Goal: Task Accomplishment & Management: Manage account settings

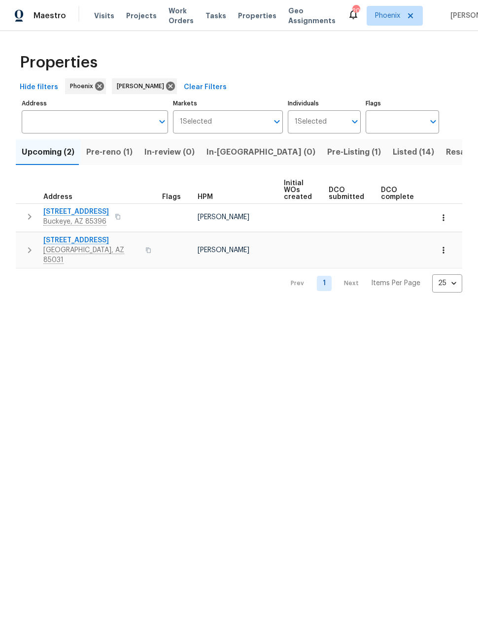
click at [327, 159] on span "Pre-Listing (1)" at bounding box center [354, 152] width 54 height 14
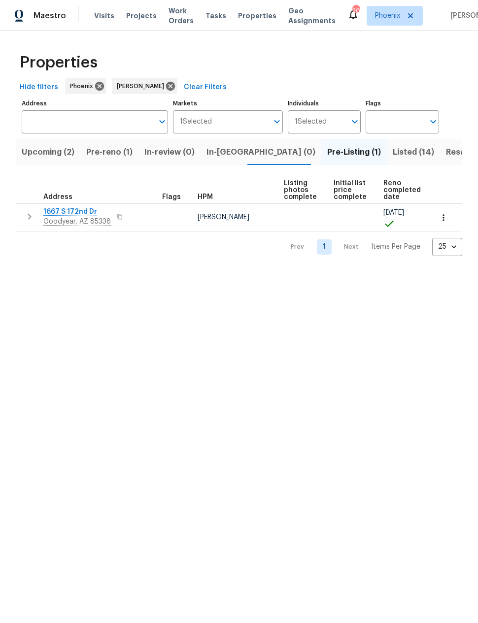
click at [82, 213] on span "1667 S 172nd Dr" at bounding box center [76, 212] width 67 height 10
click at [117, 152] on span "Pre-reno (1)" at bounding box center [109, 152] width 46 height 14
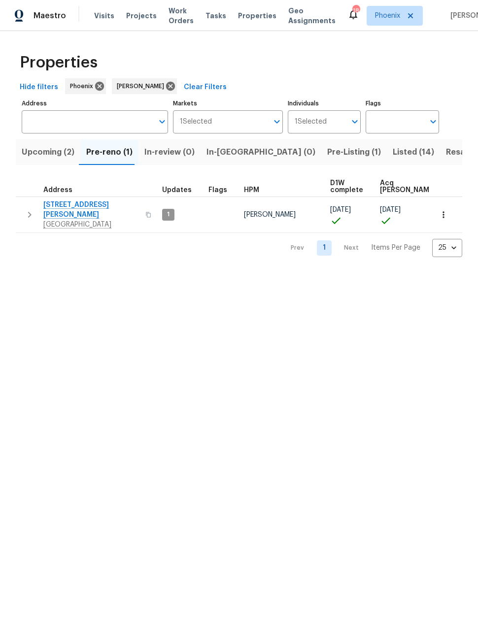
click at [34, 216] on icon "button" at bounding box center [30, 215] width 12 height 12
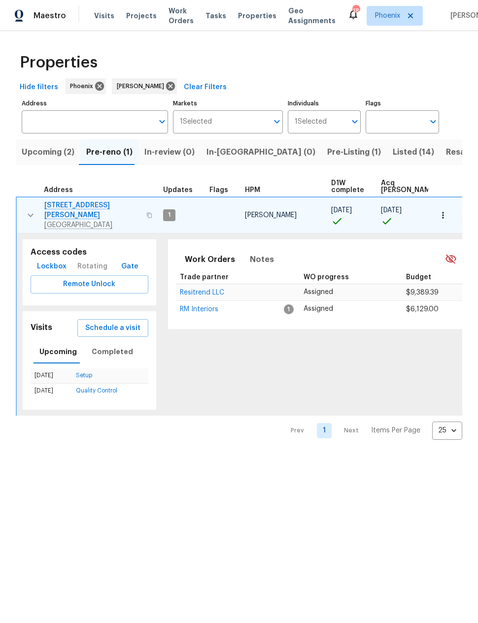
click at [113, 322] on span "Schedule a visit" at bounding box center [112, 328] width 55 height 12
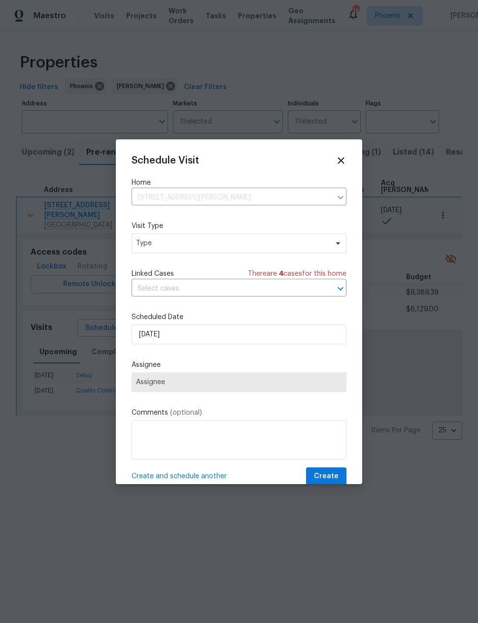
click at [252, 384] on span "Assignee" at bounding box center [239, 382] width 206 height 8
click at [212, 245] on span "Type" at bounding box center [231, 243] width 191 height 10
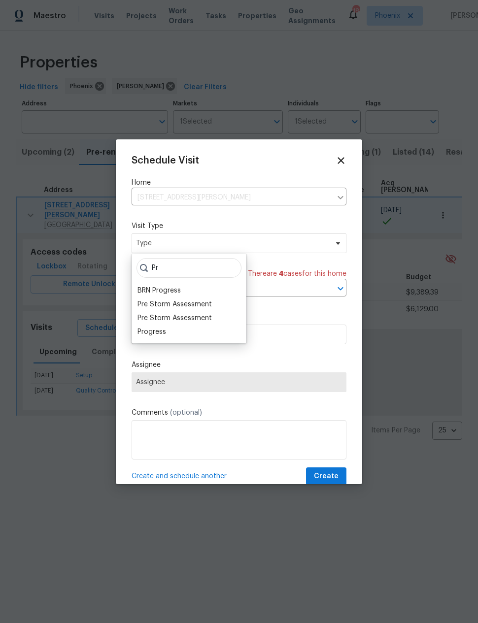
type input "Pr"
click at [161, 335] on div "Progress" at bounding box center [151, 332] width 29 height 10
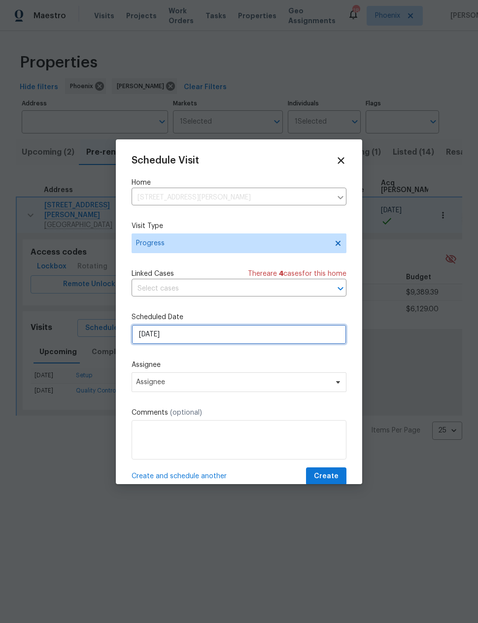
click at [208, 337] on input "[DATE]" at bounding box center [238, 334] width 215 height 20
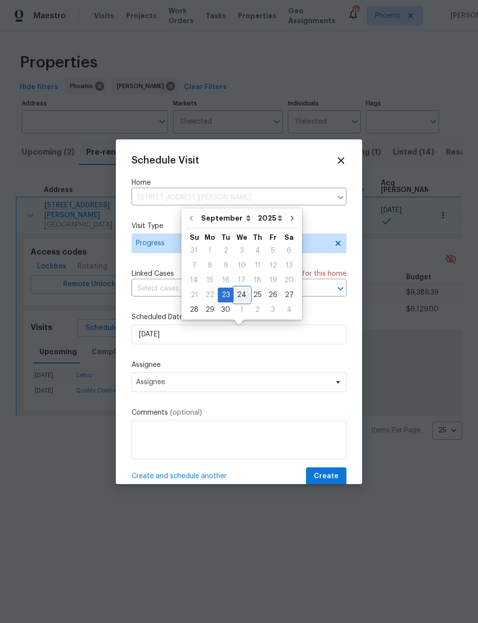
click at [243, 297] on div "24" at bounding box center [241, 295] width 16 height 14
type input "[DATE]"
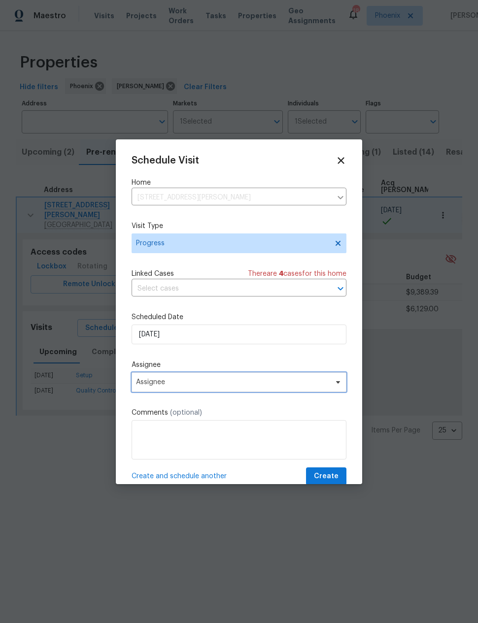
click at [241, 386] on span "Assignee" at bounding box center [232, 382] width 193 height 8
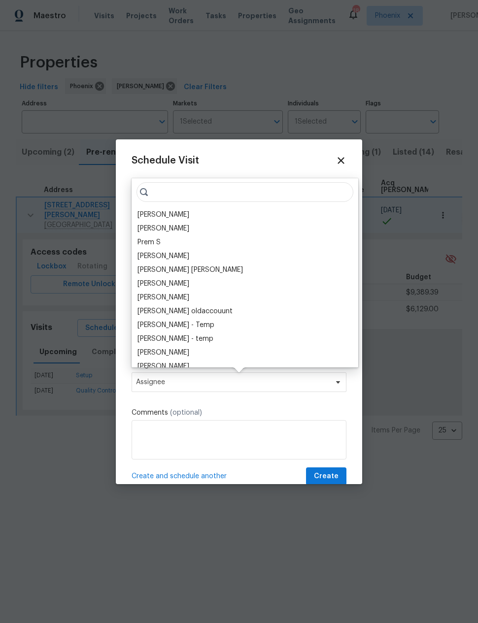
click at [168, 210] on div "[PERSON_NAME]" at bounding box center [163, 215] width 52 height 10
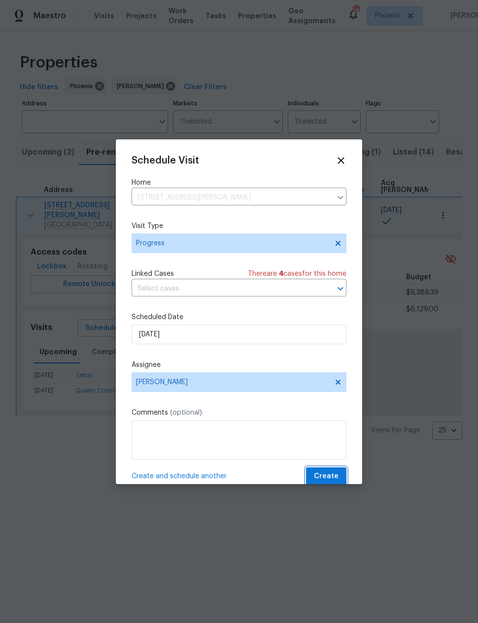
click at [333, 476] on span "Create" at bounding box center [326, 476] width 25 height 12
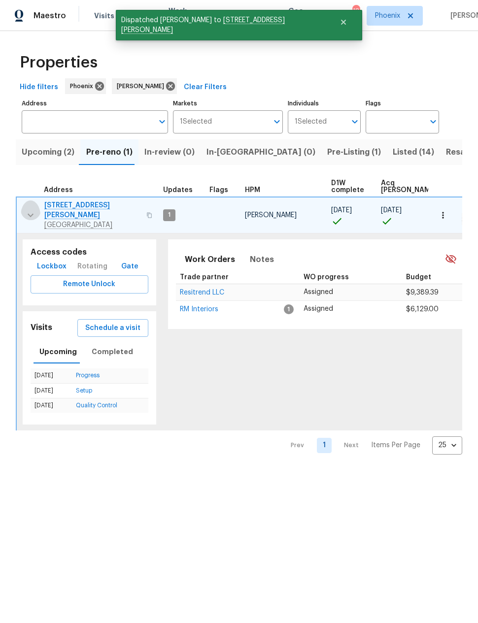
click at [28, 209] on icon "button" at bounding box center [31, 215] width 12 height 12
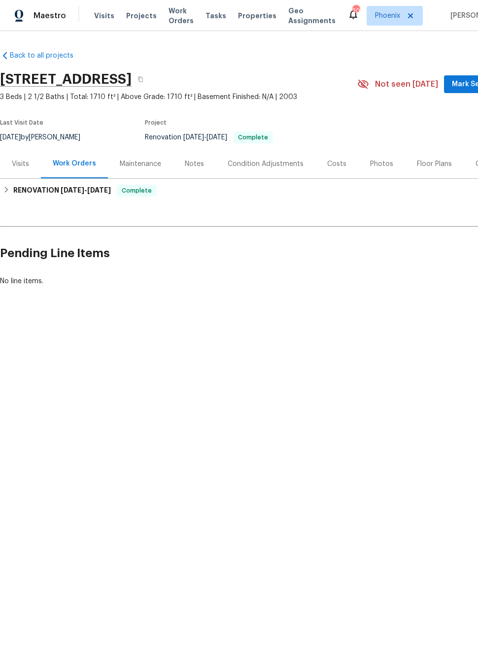
click at [375, 165] on div "Photos" at bounding box center [381, 164] width 23 height 10
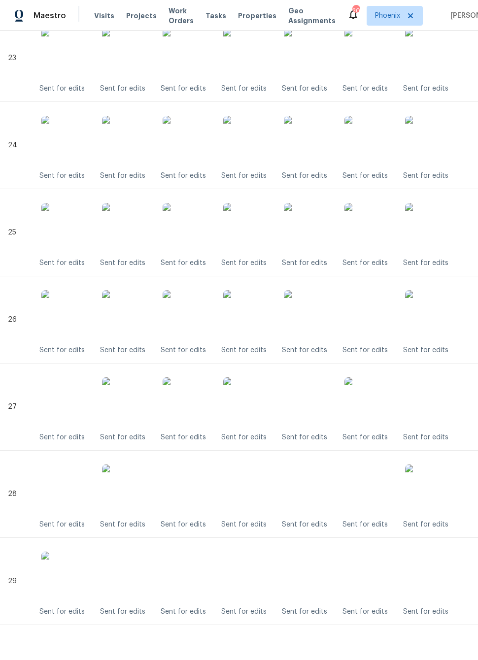
scroll to position [2267, 0]
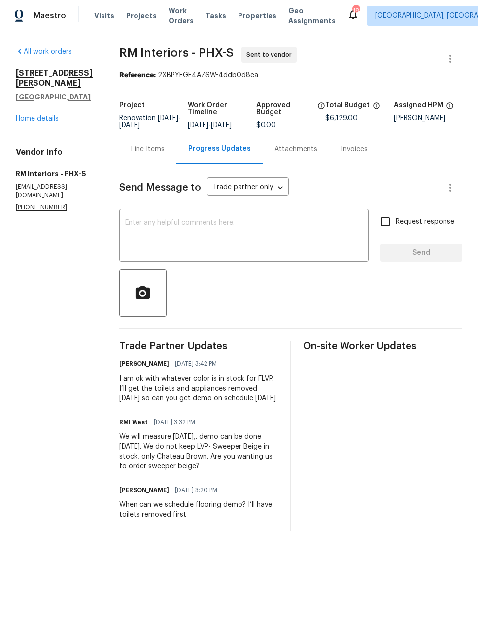
click at [33, 115] on link "Home details" at bounding box center [37, 118] width 43 height 7
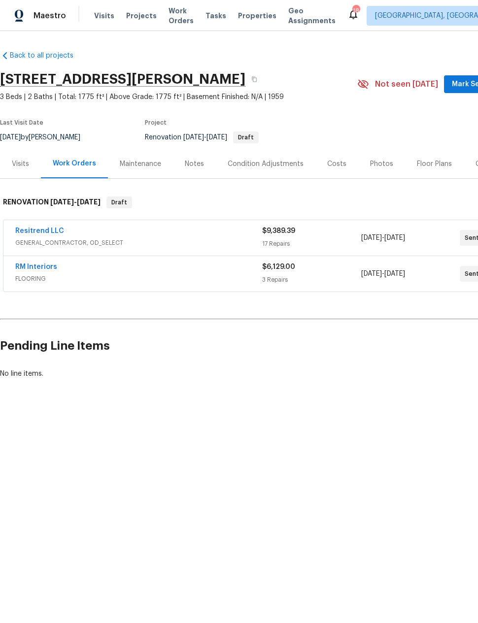
click at [38, 232] on link "Resitrend LLC" at bounding box center [39, 230] width 49 height 7
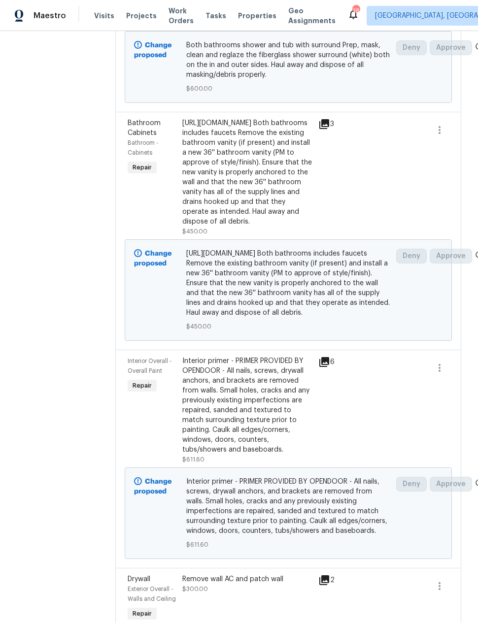
scroll to position [2344, 0]
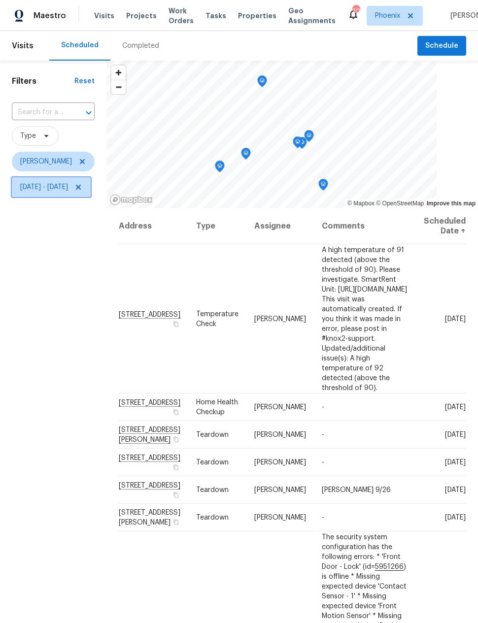
click at [54, 189] on span "[DATE] - [DATE]" at bounding box center [44, 187] width 48 height 10
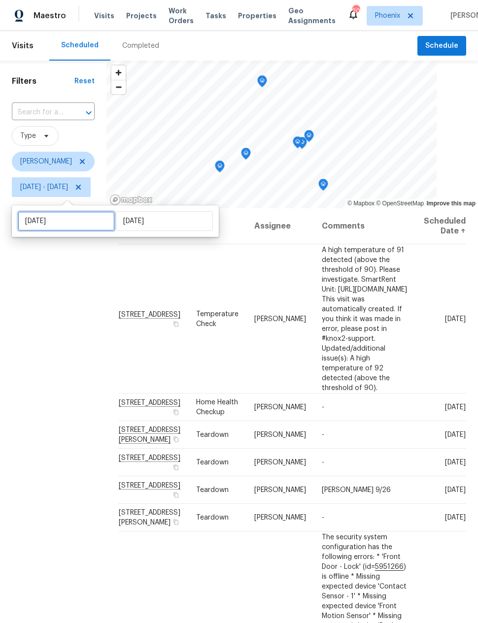
click at [41, 222] on input "[DATE]" at bounding box center [66, 221] width 97 height 20
select select "8"
select select "2025"
select select "9"
select select "2025"
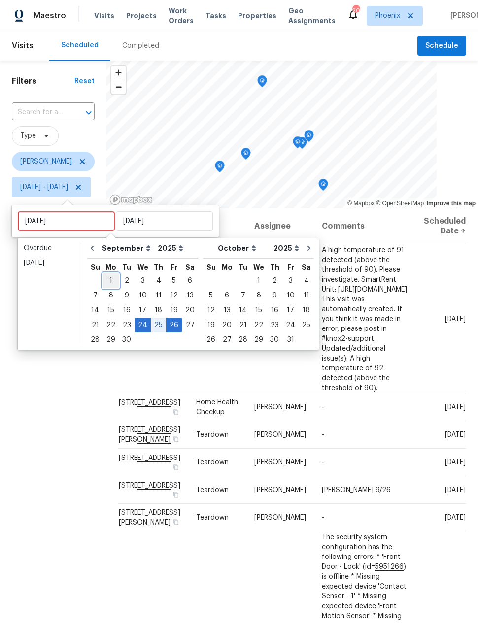
click at [110, 281] on div "1" at bounding box center [111, 281] width 16 height 14
type input "[DATE]"
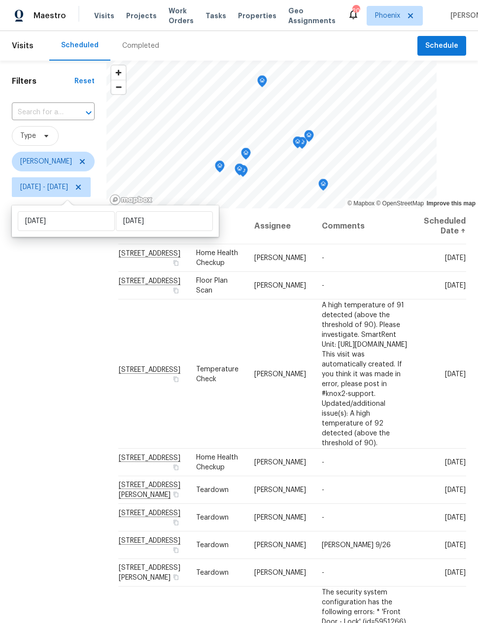
click at [87, 369] on div "Filters Reset ​ Type [PERSON_NAME] [DATE] - [DATE]" at bounding box center [53, 384] width 106 height 646
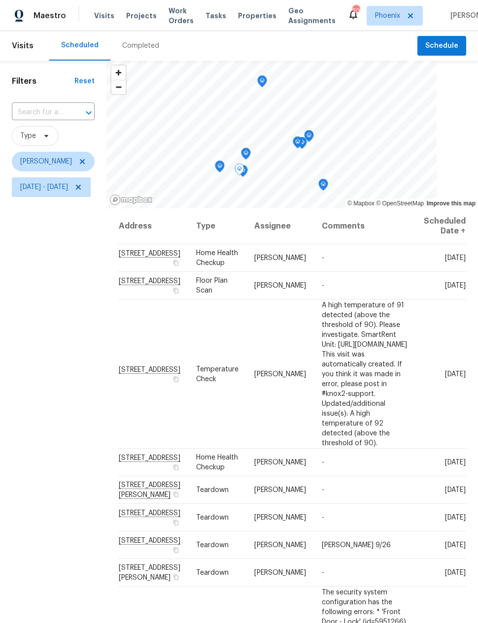
click at [0, 0] on icon at bounding box center [0, 0] width 0 height 0
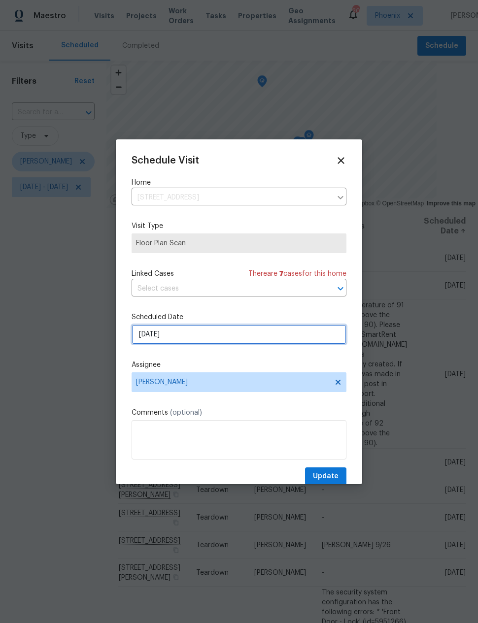
click at [206, 339] on input "[DATE]" at bounding box center [238, 334] width 215 height 20
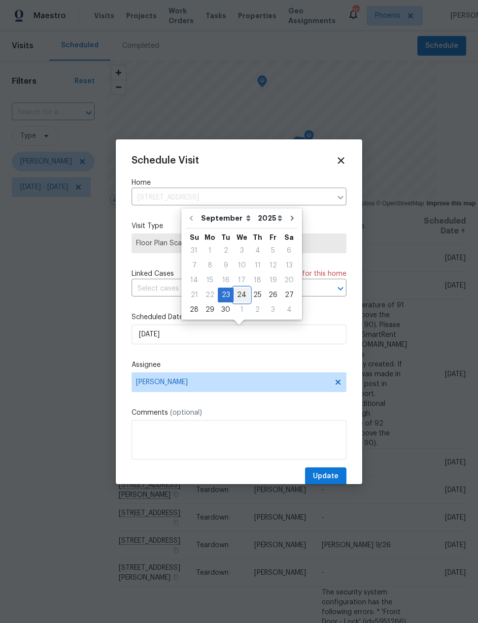
click at [241, 295] on div "24" at bounding box center [241, 295] width 16 height 14
type input "[DATE]"
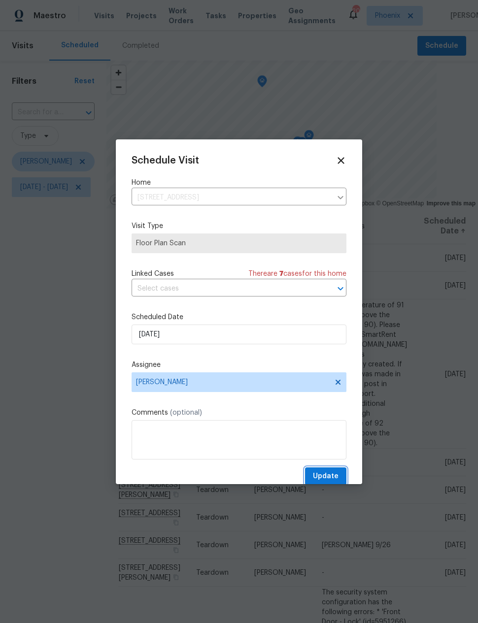
click at [326, 474] on span "Update" at bounding box center [326, 476] width 26 height 12
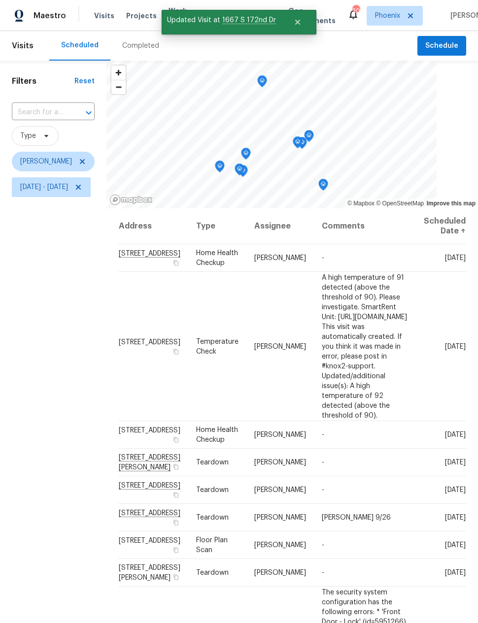
click at [67, 340] on div "Filters Reset ​ Type [PERSON_NAME] [DATE] - [DATE]" at bounding box center [53, 384] width 106 height 646
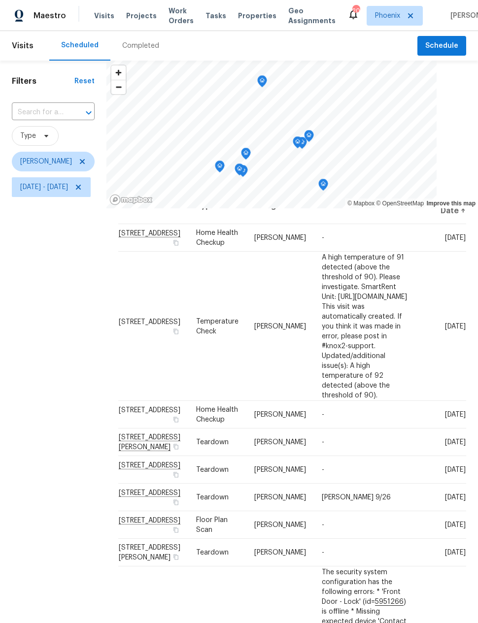
scroll to position [21, 0]
click at [57, 193] on span "[DATE] - [DATE]" at bounding box center [51, 187] width 79 height 20
click at [63, 341] on div "Filters Reset ​ Type [PERSON_NAME] [DATE] - [DATE]" at bounding box center [53, 384] width 106 height 646
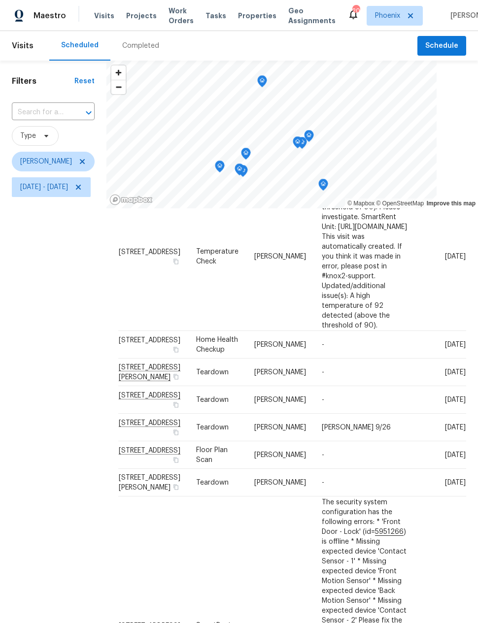
scroll to position [89, 0]
click at [64, 457] on div "Filters Reset ​ Type [PERSON_NAME] [DATE] - [DATE]" at bounding box center [53, 384] width 106 height 646
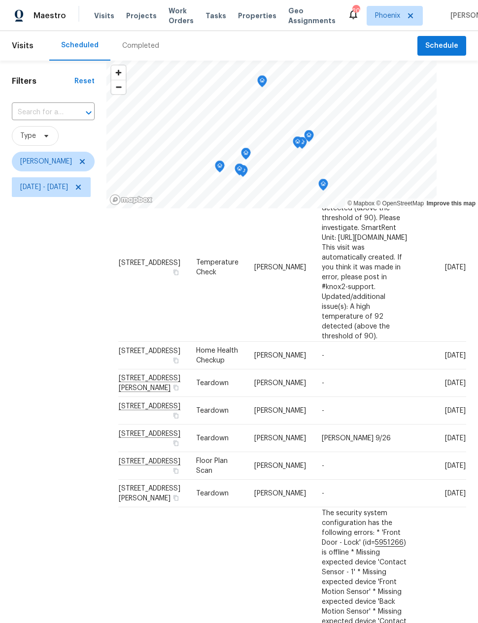
scroll to position [79, 46]
click at [0, 0] on icon at bounding box center [0, 0] width 0 height 0
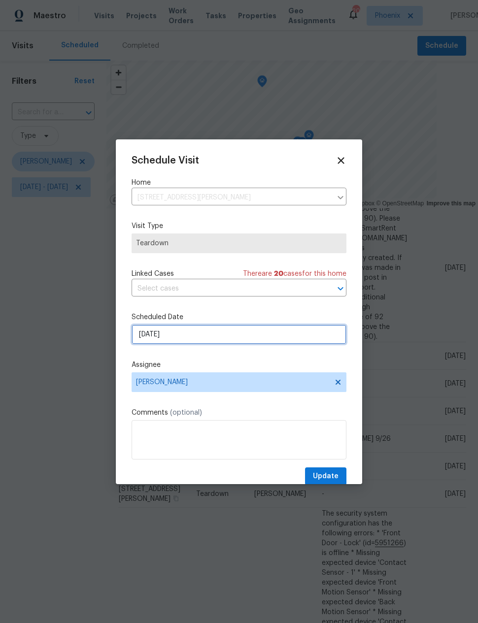
click at [208, 339] on input "[DATE]" at bounding box center [238, 334] width 215 height 20
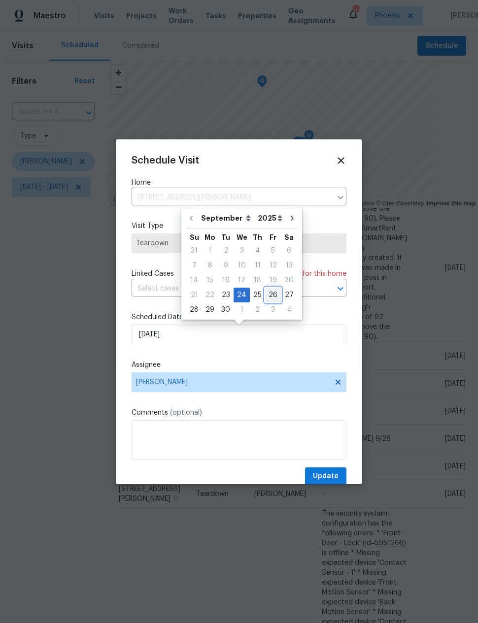
click at [268, 296] on div "26" at bounding box center [273, 295] width 16 height 14
type input "[DATE]"
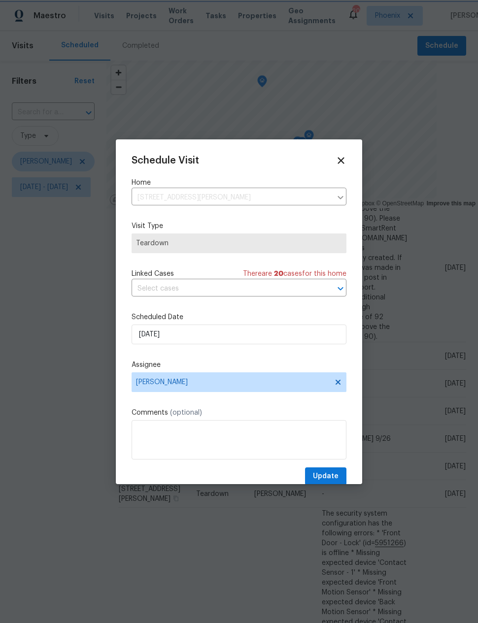
click at [326, 475] on span "Update" at bounding box center [326, 476] width 26 height 12
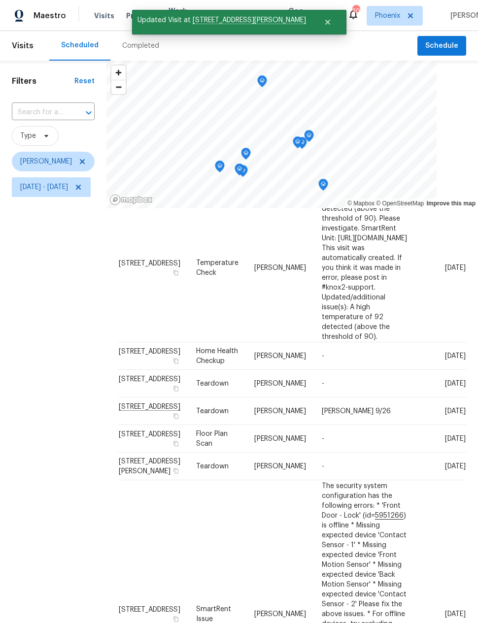
click at [43, 373] on div "Filters Reset ​ Type [PERSON_NAME] [DATE] - [DATE]" at bounding box center [53, 384] width 106 height 646
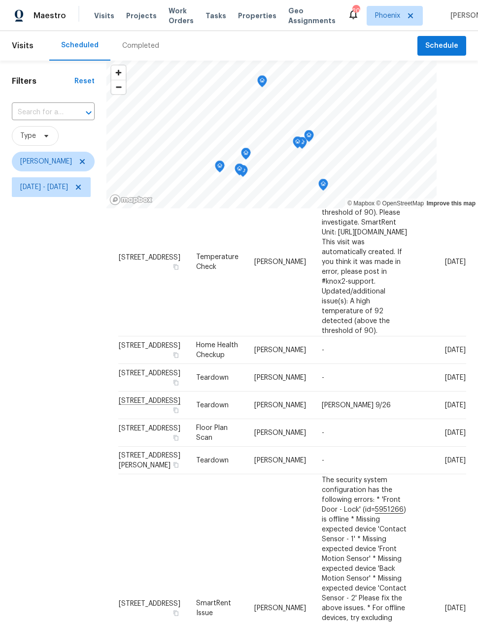
scroll to position [86, 46]
click at [0, 0] on icon at bounding box center [0, 0] width 0 height 0
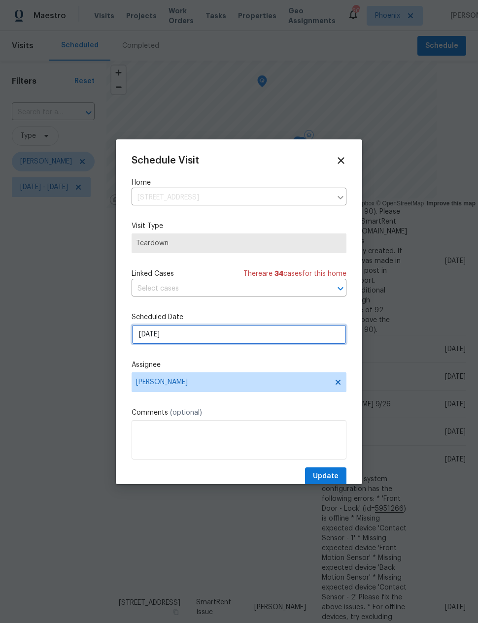
click at [213, 336] on input "[DATE]" at bounding box center [238, 334] width 215 height 20
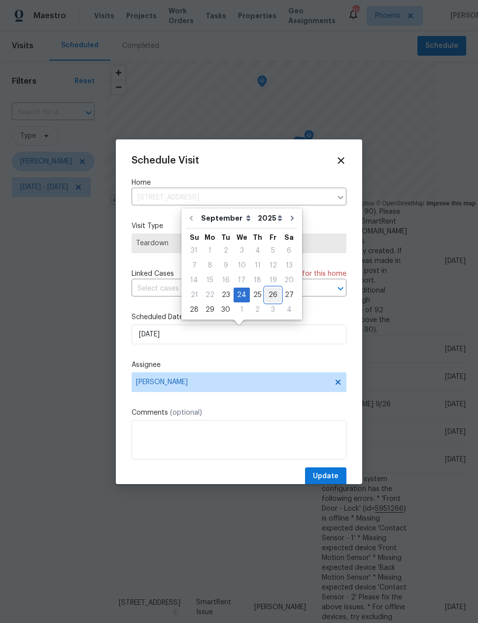
click at [265, 299] on div "26" at bounding box center [273, 295] width 16 height 14
type input "[DATE]"
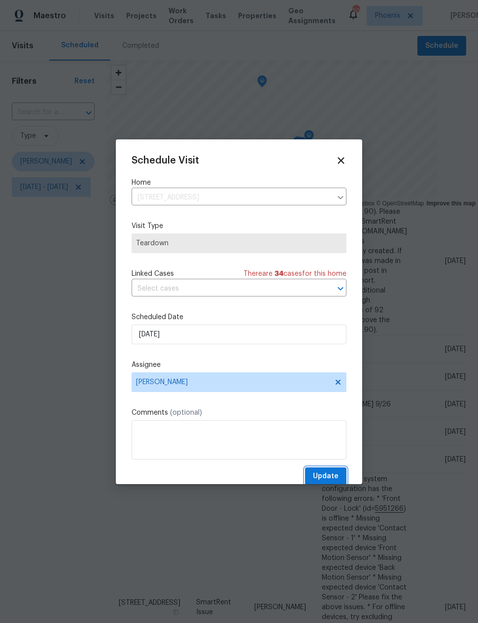
click at [323, 477] on span "Update" at bounding box center [326, 476] width 26 height 12
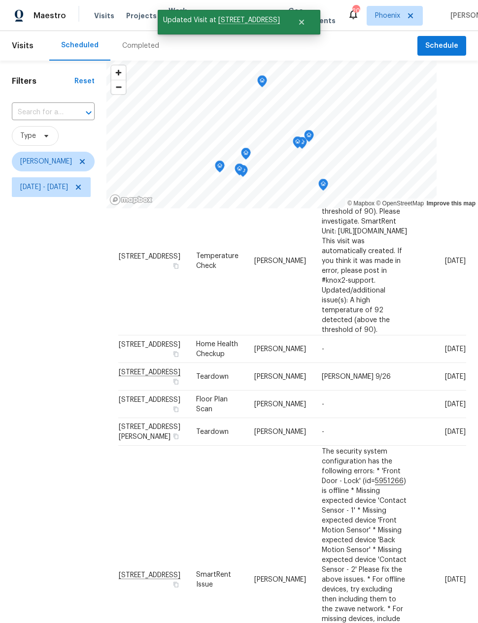
click at [56, 386] on div "Filters Reset ​ Type [PERSON_NAME] [DATE] - [DATE]" at bounding box center [53, 384] width 106 height 646
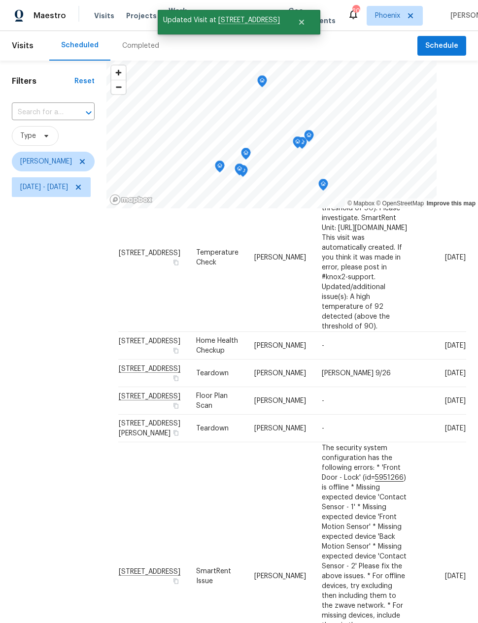
scroll to position [89, 0]
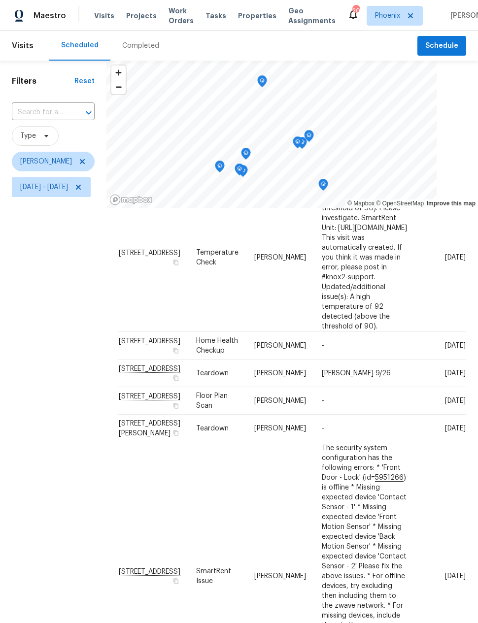
click at [58, 377] on div "Filters Reset ​ Type [PERSON_NAME] [DATE] - [DATE]" at bounding box center [53, 384] width 106 height 646
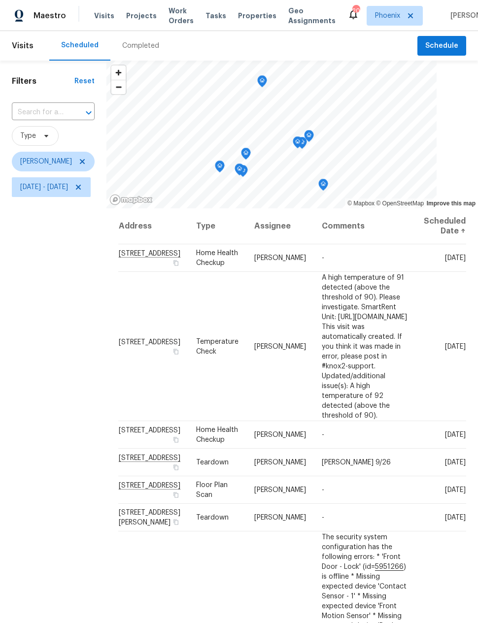
scroll to position [0, 0]
click at [161, 328] on td "[STREET_ADDRESS]" at bounding box center [153, 346] width 70 height 149
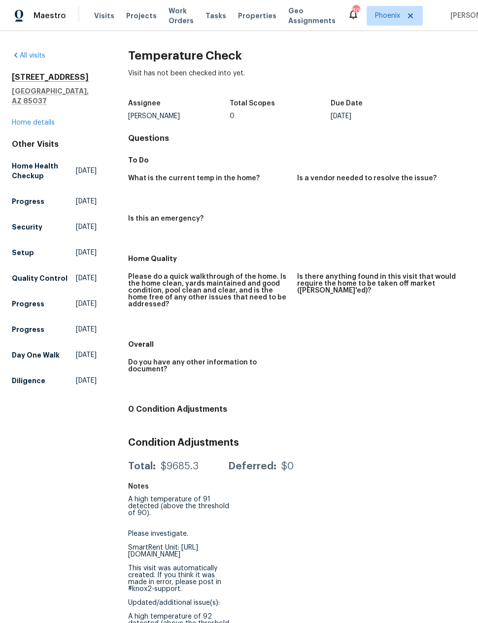
click at [37, 98] on div "[STREET_ADDRESS][PERSON_NAME] Home details" at bounding box center [54, 99] width 85 height 55
click at [34, 119] on link "Home details" at bounding box center [33, 122] width 43 height 7
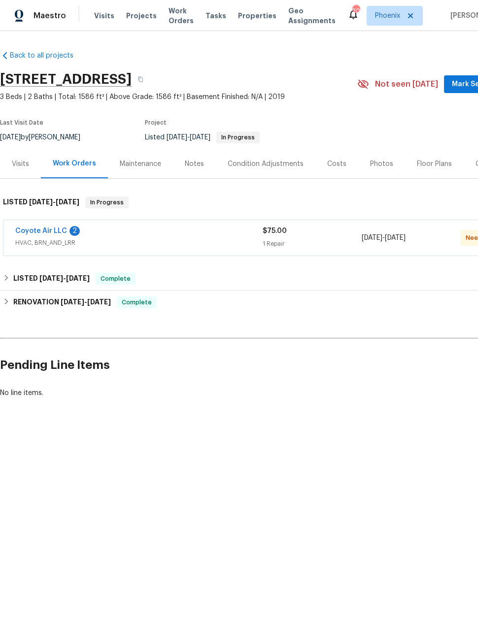
click at [38, 224] on div "Coyote Air LLC 2 HVAC, BRN_AND_LRR $75.00 1 Repair [DATE] - [DATE] Needs QC" at bounding box center [277, 237] width 549 height 35
click at [50, 230] on link "Coyote Air LLC" at bounding box center [41, 230] width 52 height 7
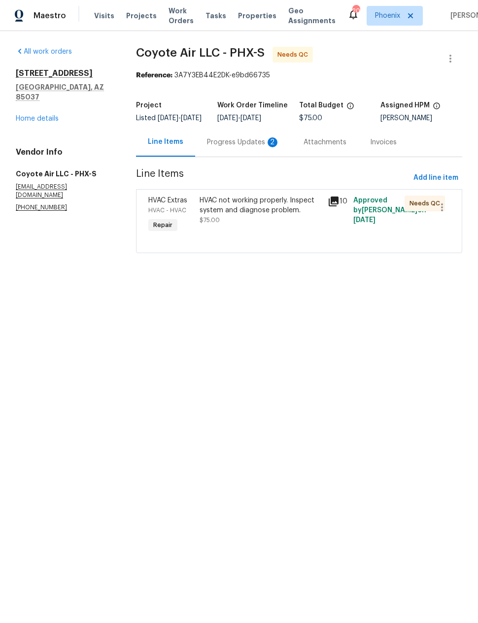
click at [243, 147] on div "Progress Updates 2" at bounding box center [243, 142] width 73 height 10
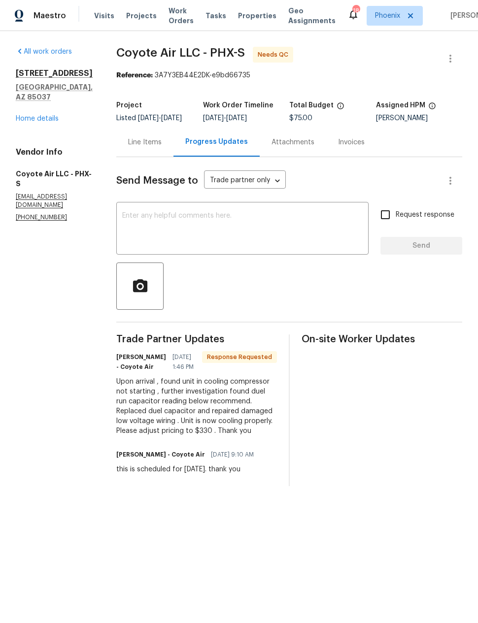
click at [121, 394] on div "Upon arrival , found unit in cooling compressor not starting , further investig…" at bounding box center [196, 406] width 160 height 59
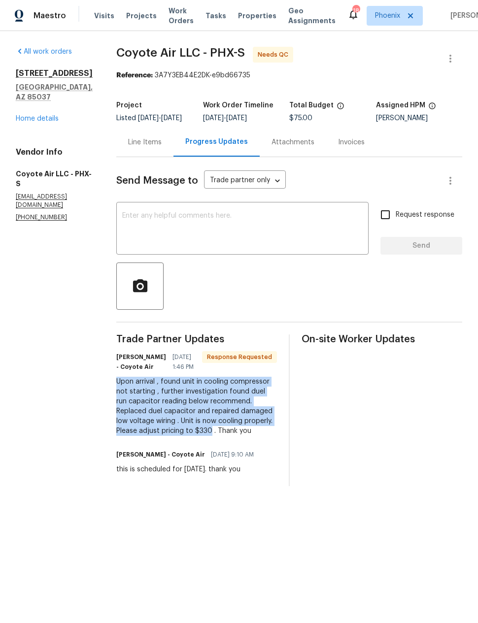
copy div "Upon arrival , found unit in cooling compressor not starting , further investig…"
click at [137, 147] on div "Line Items" at bounding box center [144, 142] width 33 height 10
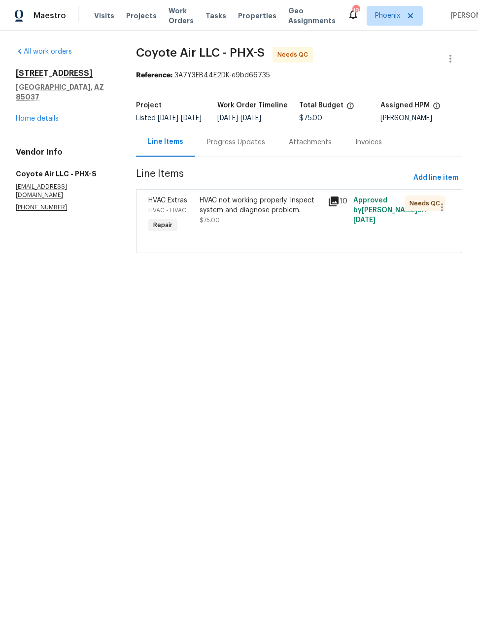
click at [270, 211] on div "HVAC not working properly. Inspect system and diagnose problem." at bounding box center [260, 205] width 122 height 20
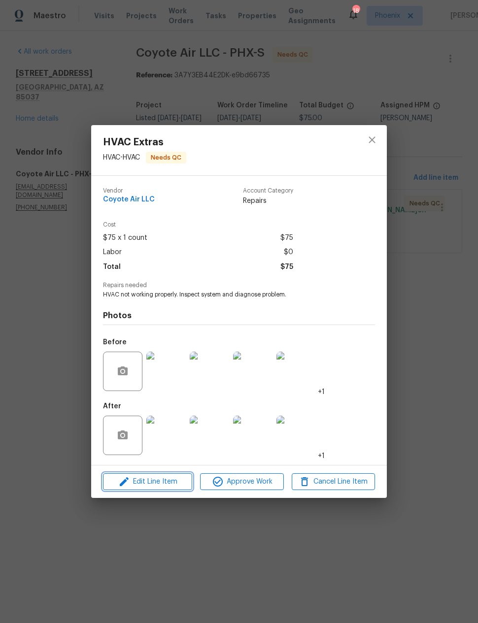
click at [173, 482] on span "Edit Line Item" at bounding box center [147, 482] width 83 height 12
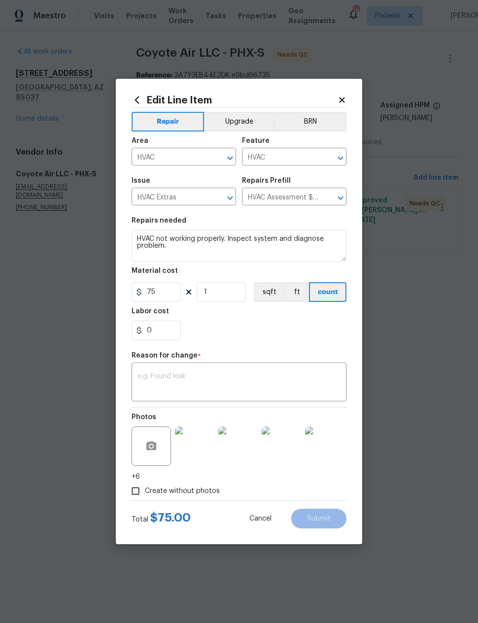
click at [212, 374] on textarea at bounding box center [238, 383] width 203 height 21
click at [202, 374] on textarea at bounding box center [238, 383] width 203 height 21
paste textarea "Upon arrival , found unit in cooling compressor not starting , further investig…"
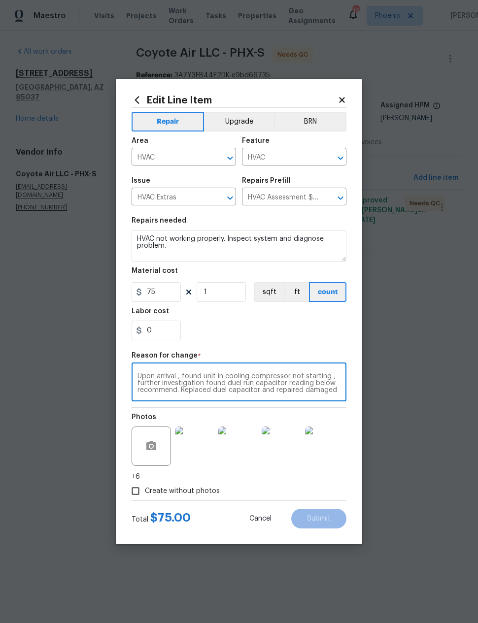
scroll to position [14, 0]
type textarea "Upon arrival , found unit in cooling compressor not starting , further investig…"
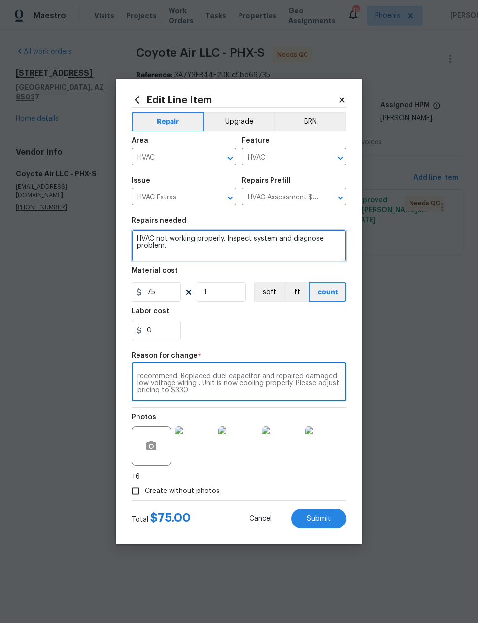
click at [186, 250] on textarea "HVAC not working properly. Inspect system and diagnose problem." at bounding box center [238, 246] width 215 height 32
click at [164, 261] on textarea "HVAC not working properly. Inspect system and diagnose problem." at bounding box center [238, 246] width 215 height 32
paste textarea "Upon arrival , found unit in cooling compressor not starting , further investig…"
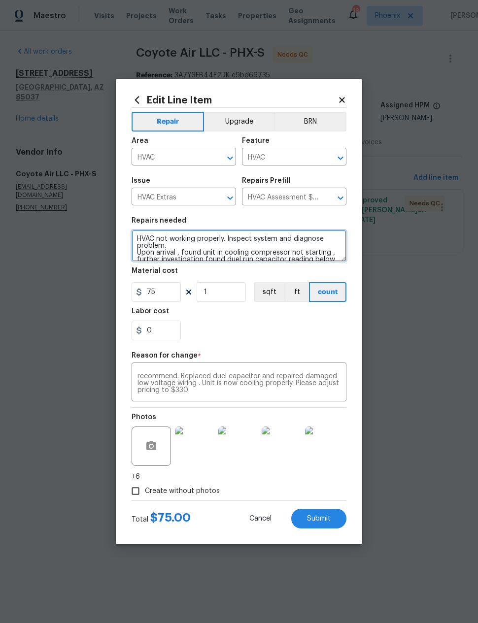
scroll to position [28, 0]
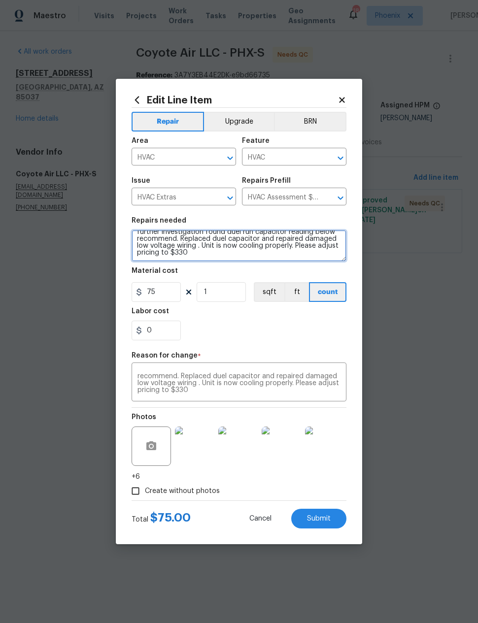
type textarea "HVAC not working properly. Inspect system and diagnose problem. Upon arrival , …"
click at [157, 296] on input "75" at bounding box center [155, 292] width 49 height 20
type input "330"
click at [312, 333] on div "0" at bounding box center [238, 330] width 215 height 20
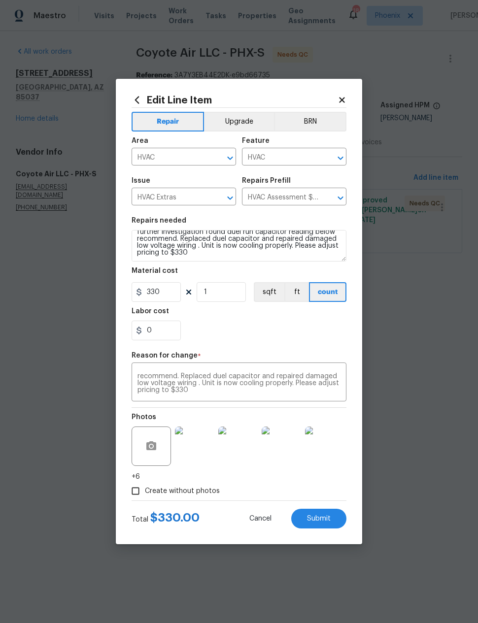
click at [319, 521] on span "Submit" at bounding box center [319, 518] width 24 height 7
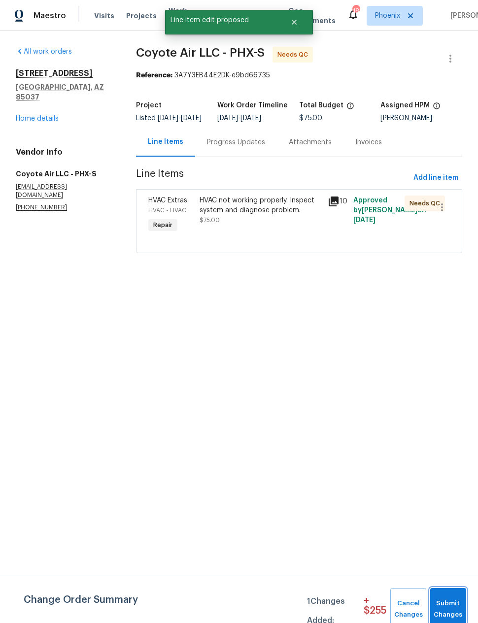
click at [446, 608] on span "Submit Changes" at bounding box center [448, 609] width 26 height 23
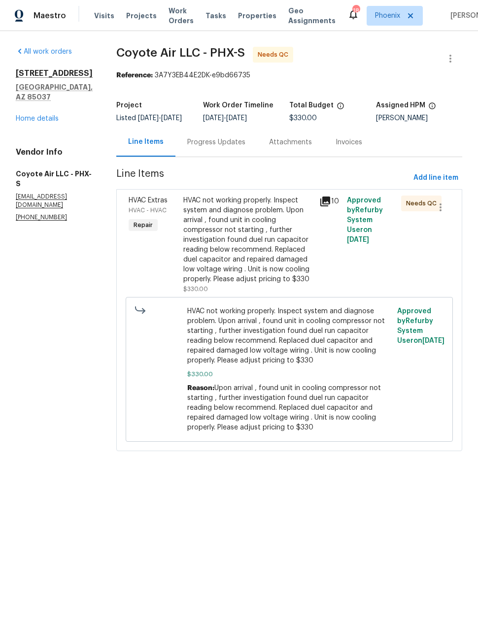
click at [267, 257] on div "HVAC not working properly. Inspect system and diagnose problem. Upon arrival , …" at bounding box center [248, 239] width 130 height 89
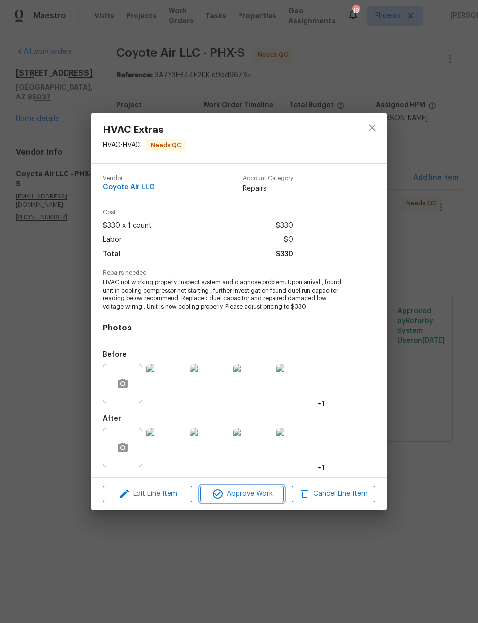
click at [258, 494] on span "Approve Work" at bounding box center [241, 494] width 77 height 12
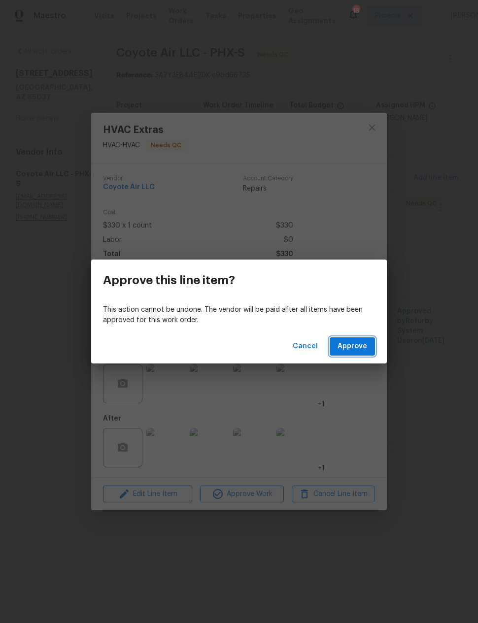
click at [355, 343] on span "Approve" at bounding box center [352, 346] width 30 height 12
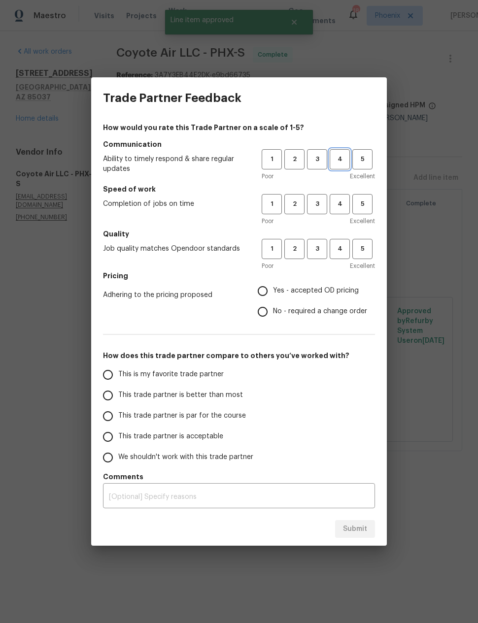
click at [338, 155] on span "4" at bounding box center [339, 159] width 18 height 11
click at [339, 205] on span "4" at bounding box center [339, 203] width 18 height 11
click at [335, 255] on button "4" at bounding box center [339, 249] width 20 height 20
click at [268, 288] on input "Yes - accepted OD pricing" at bounding box center [262, 291] width 21 height 21
radio input "true"
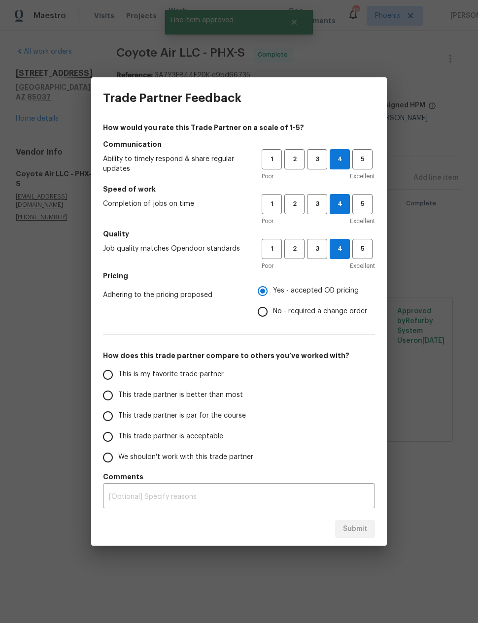
click at [115, 401] on input "This trade partner is better than most" at bounding box center [107, 395] width 21 height 21
click at [355, 526] on span "Submit" at bounding box center [355, 529] width 24 height 12
radio input "true"
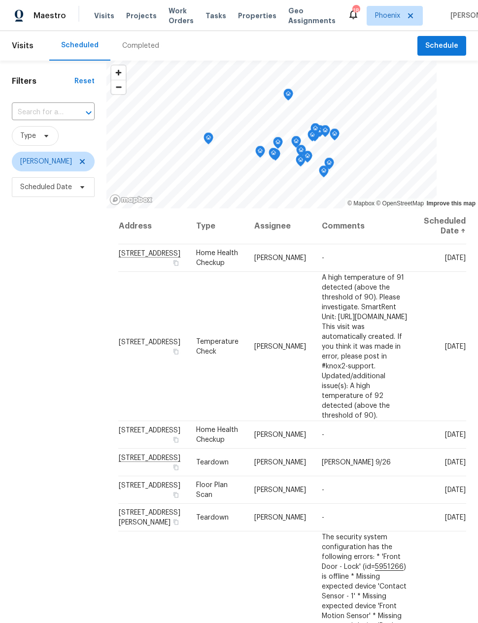
scroll to position [0, 18]
click at [0, 0] on icon at bounding box center [0, 0] width 0 height 0
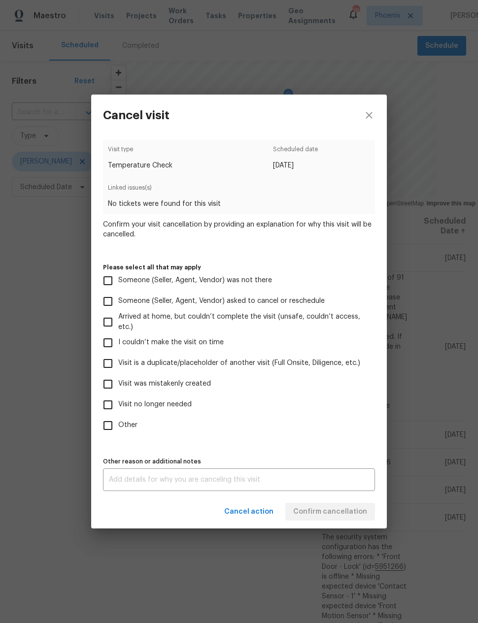
click at [101, 404] on input "Visit no longer needed" at bounding box center [107, 404] width 21 height 21
checkbox input "true"
click at [321, 478] on textarea at bounding box center [239, 479] width 260 height 7
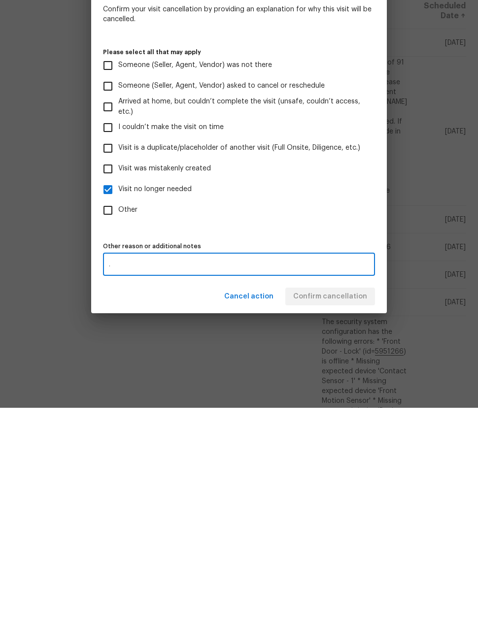
scroll to position [39, 0]
type textarea "."
click at [347, 233] on div "Visit type Temperature Check Scheduled date [DATE] Linked issues(s) No tickets …" at bounding box center [239, 315] width 272 height 351
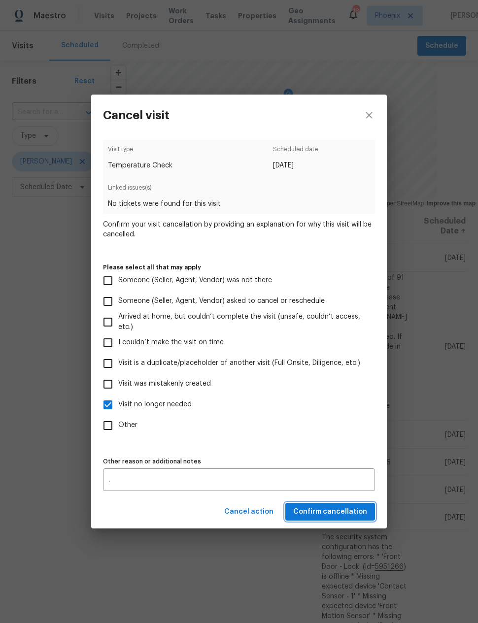
click at [337, 514] on span "Confirm cancellation" at bounding box center [330, 512] width 74 height 12
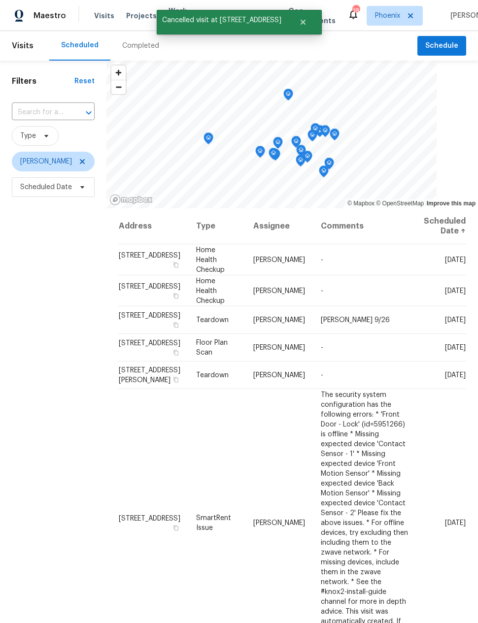
scroll to position [0, 0]
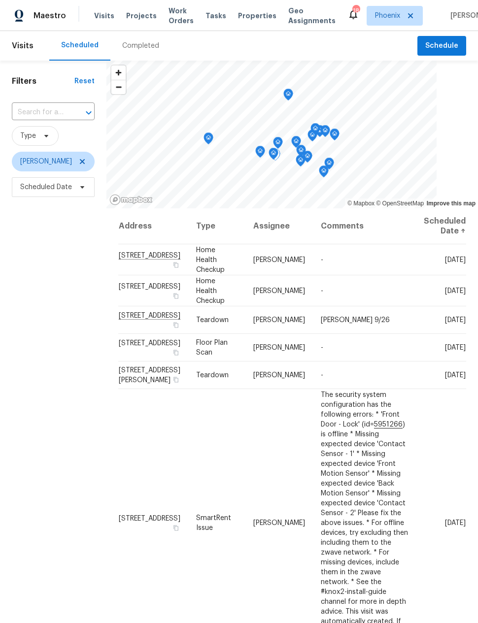
click at [0, 0] on icon at bounding box center [0, 0] width 0 height 0
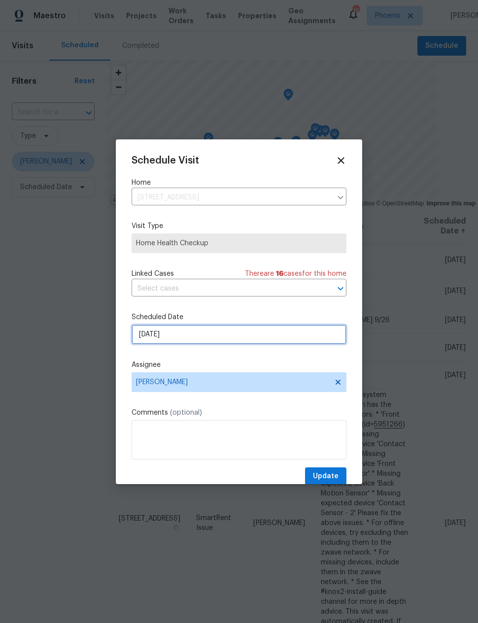
click at [149, 335] on input "[DATE]" at bounding box center [238, 334] width 215 height 20
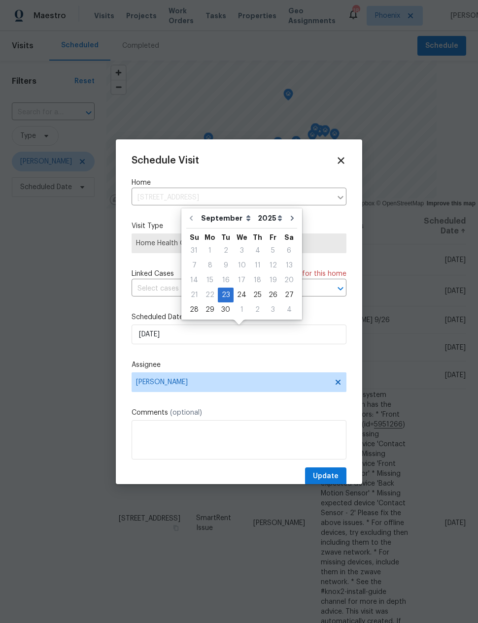
click at [78, 331] on div at bounding box center [239, 311] width 478 height 623
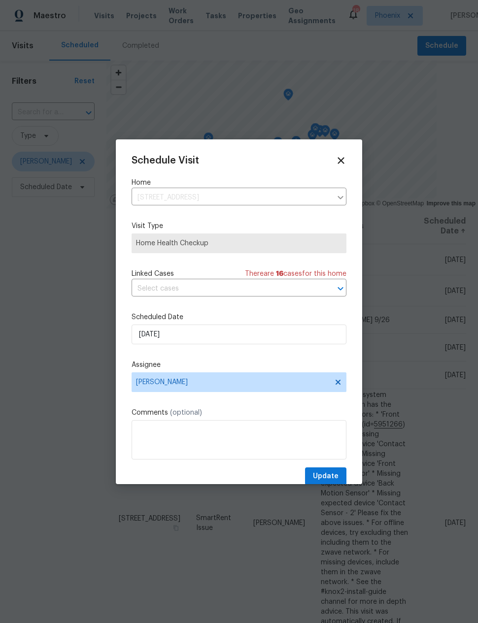
click at [339, 160] on icon at bounding box center [340, 160] width 11 height 11
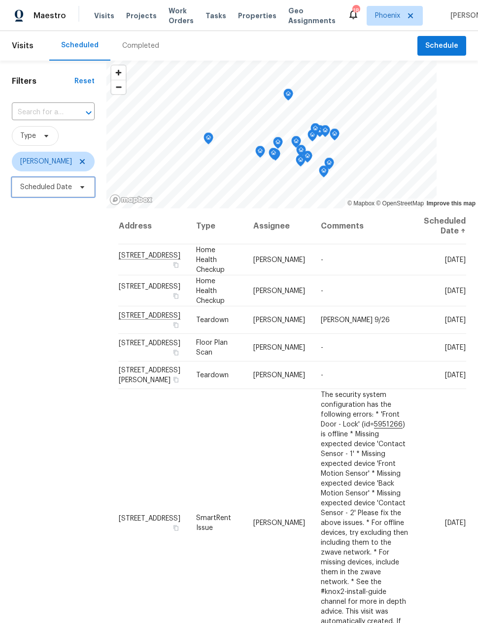
click at [42, 187] on span "Scheduled Date" at bounding box center [46, 187] width 52 height 10
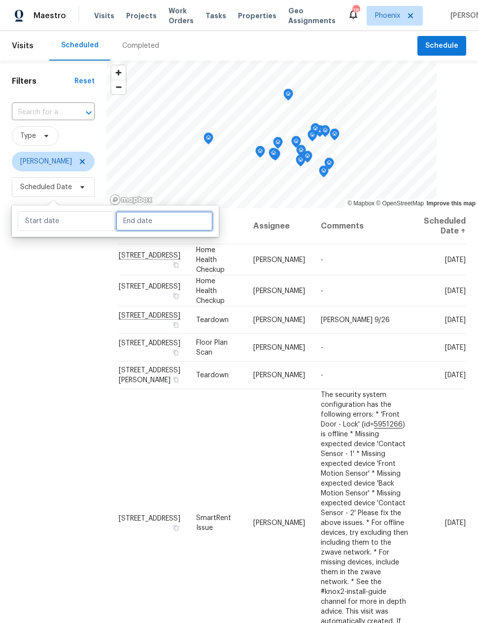
click at [129, 219] on input "text" at bounding box center [164, 221] width 97 height 20
select select "8"
select select "2025"
select select "9"
select select "2025"
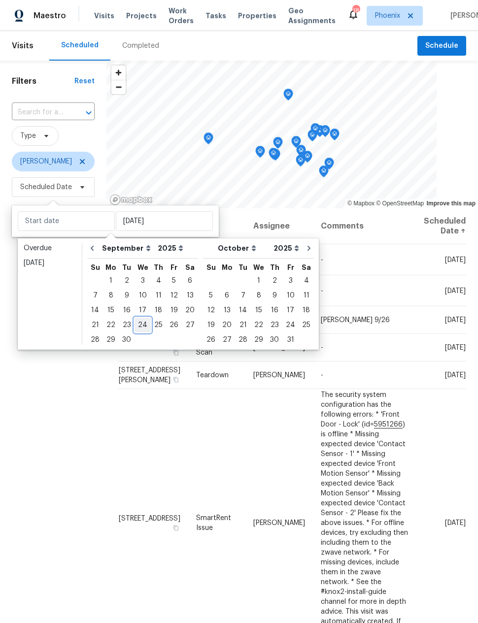
click at [137, 324] on div "24" at bounding box center [142, 325] width 16 height 14
type input "[DATE]"
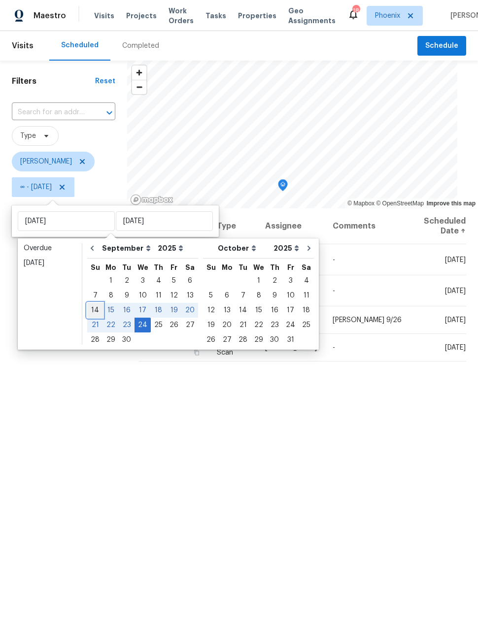
click at [89, 308] on div "14" at bounding box center [95, 310] width 16 height 14
type input "[DATE]"
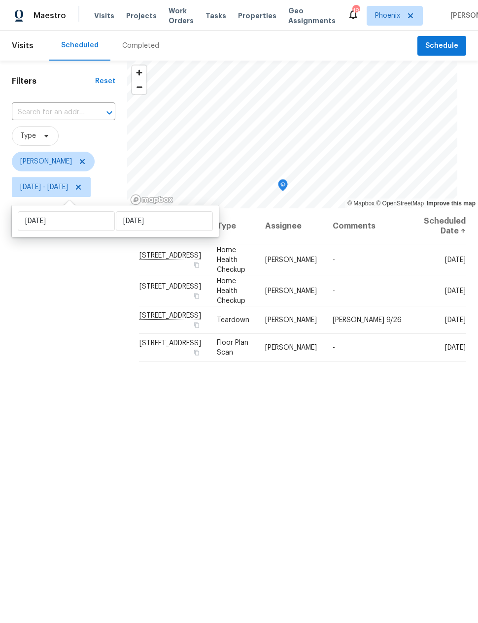
click at [66, 359] on div "Filters Reset ​ Type Nick Pulliam Sun, Sep 14 - Wed, Sep 24" at bounding box center [63, 384] width 127 height 646
click at [0, 0] on icon at bounding box center [0, 0] width 0 height 0
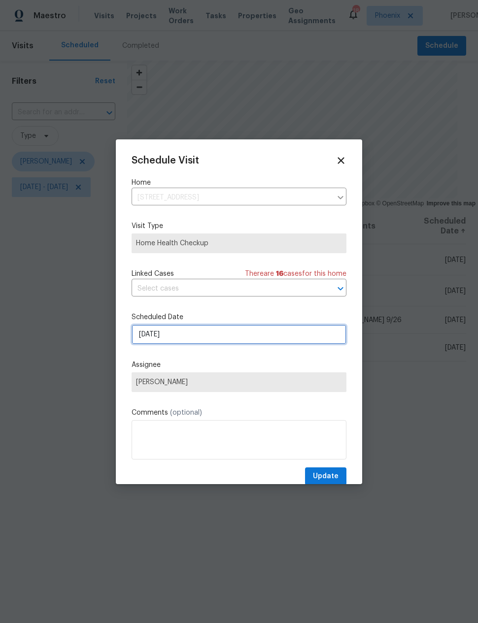
click at [188, 339] on input "9/23/2025" at bounding box center [238, 334] width 215 height 20
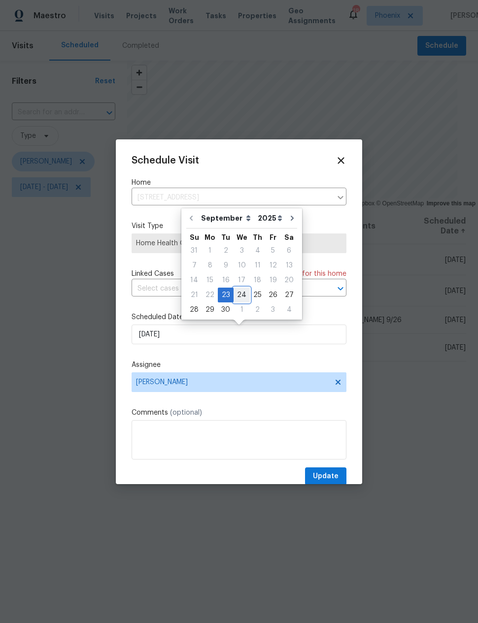
click at [241, 297] on div "24" at bounding box center [241, 295] width 16 height 14
type input "[DATE]"
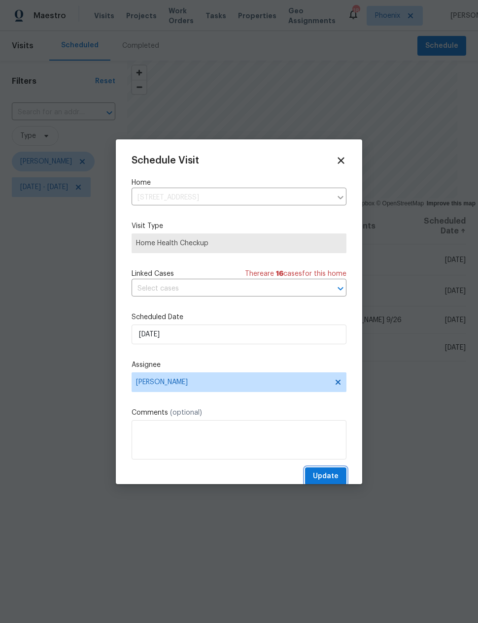
click at [325, 474] on span "Update" at bounding box center [326, 476] width 26 height 12
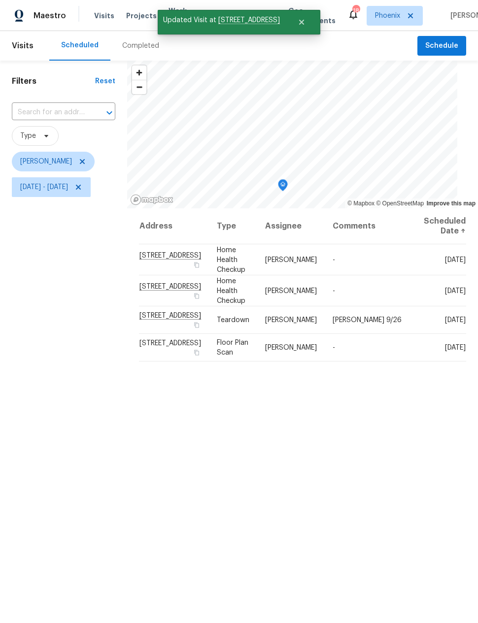
click at [79, 310] on div "Filters Reset ​ Type Nick Pulliam Sun, Sep 14 - Wed, Sep 24" at bounding box center [63, 384] width 127 height 646
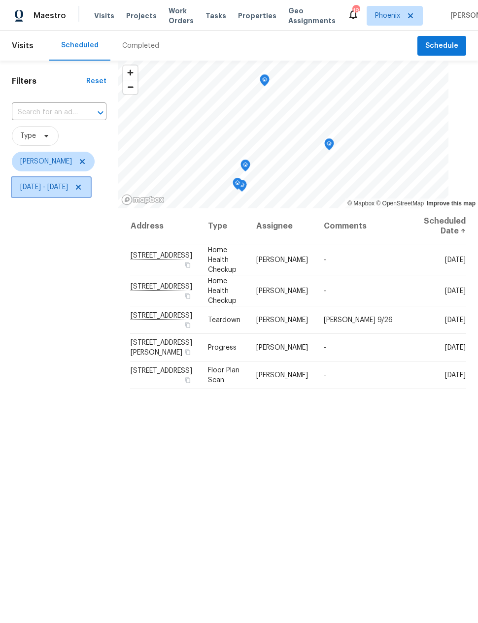
click at [68, 189] on span "[DATE] - [DATE]" at bounding box center [44, 187] width 48 height 10
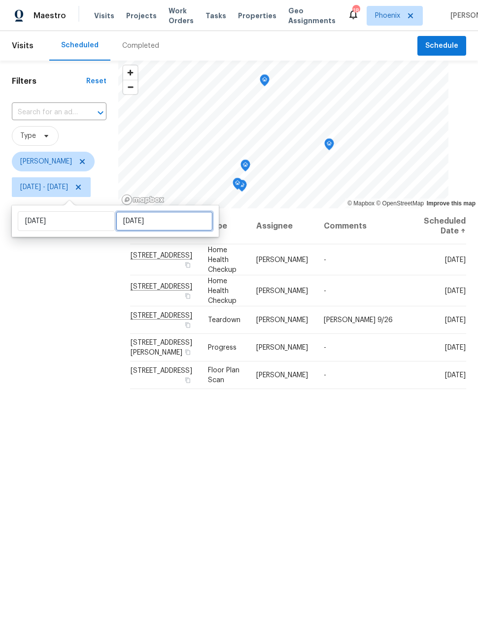
click at [171, 221] on input "[DATE]" at bounding box center [164, 221] width 97 height 20
select select "8"
select select "2025"
select select "9"
select select "2025"
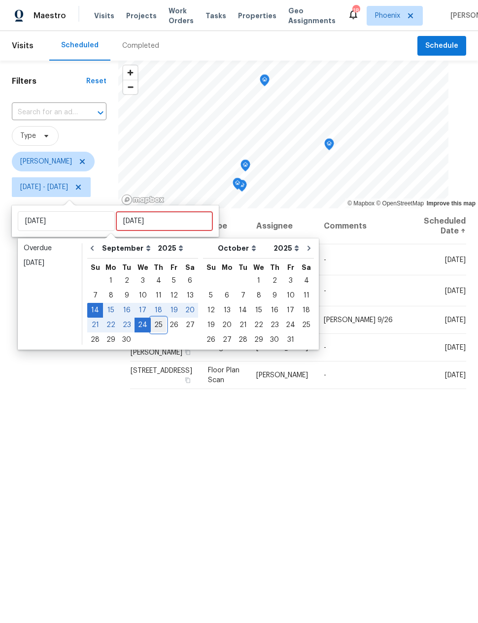
click at [157, 325] on div "25" at bounding box center [158, 325] width 15 height 14
type input "[DATE]"
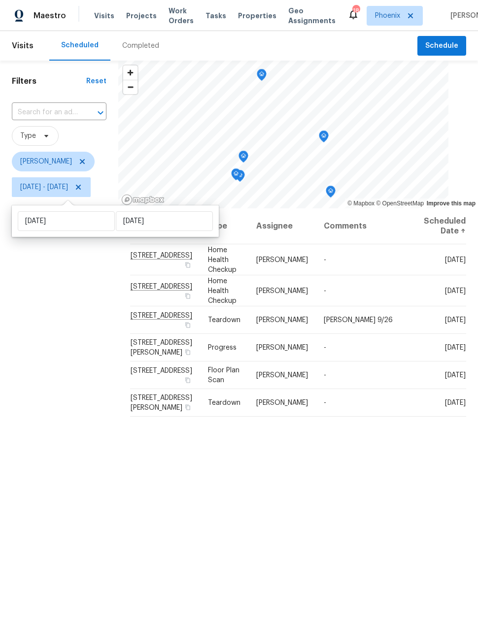
click at [85, 407] on div "Filters Reset ​ Type [PERSON_NAME] [DATE] - [DATE]" at bounding box center [59, 384] width 118 height 646
click at [0, 0] on icon at bounding box center [0, 0] width 0 height 0
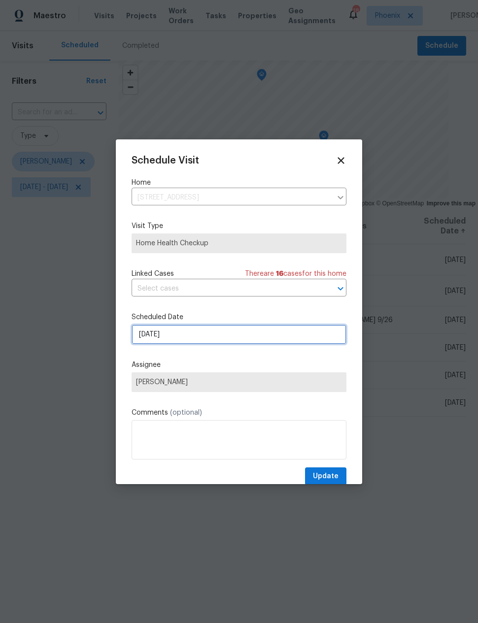
click at [210, 336] on input "[DATE]" at bounding box center [238, 334] width 215 height 20
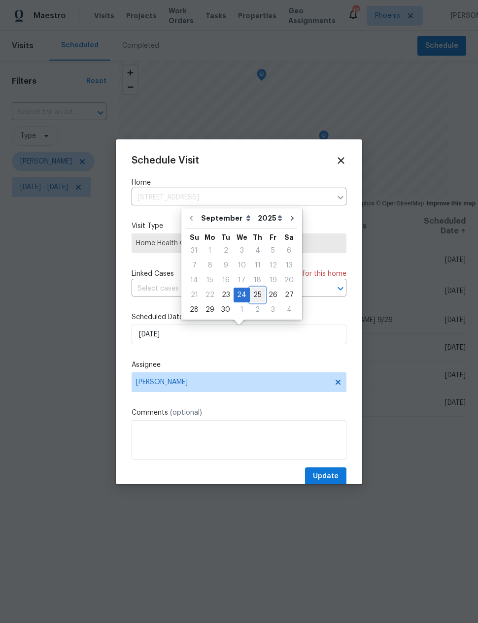
click at [256, 297] on div "25" at bounding box center [257, 295] width 15 height 14
type input "[DATE]"
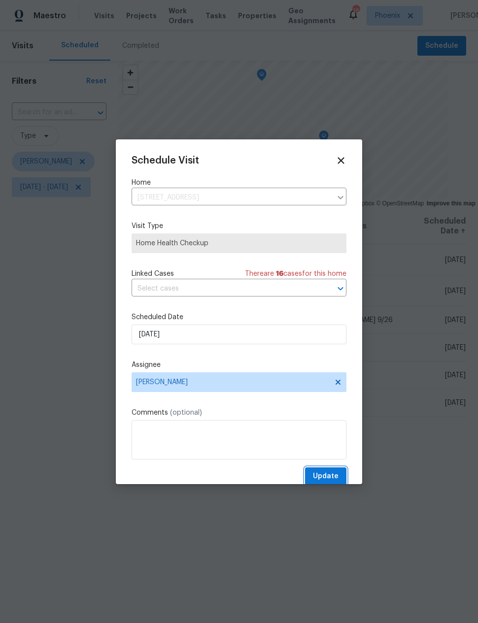
click at [327, 470] on button "Update" at bounding box center [325, 476] width 41 height 18
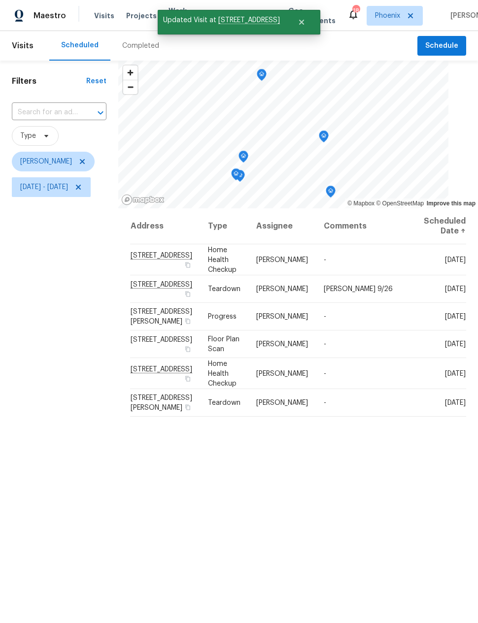
click at [429, 498] on div "Address Type Assignee Comments Scheduled Date ↑ [STREET_ADDRESS] Home Health Ch…" at bounding box center [297, 457] width 359 height 498
